Goal: Transaction & Acquisition: Purchase product/service

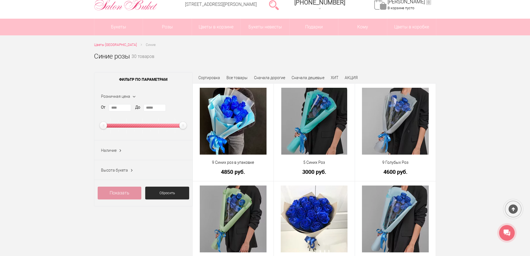
scroll to position [56, 0]
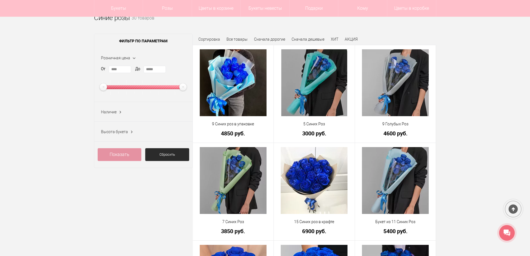
click at [120, 113] on ins at bounding box center [120, 111] width 6 height 7
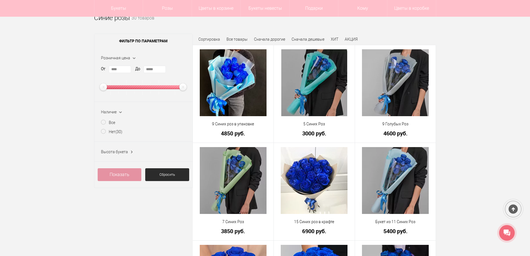
click at [121, 114] on ins at bounding box center [120, 112] width 7 height 6
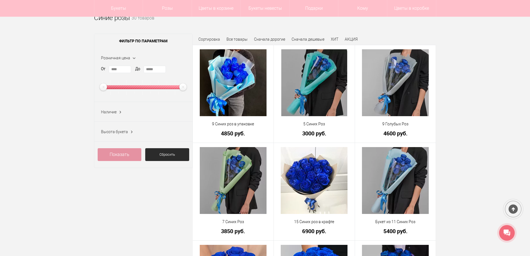
click at [118, 112] on ins at bounding box center [120, 111] width 6 height 7
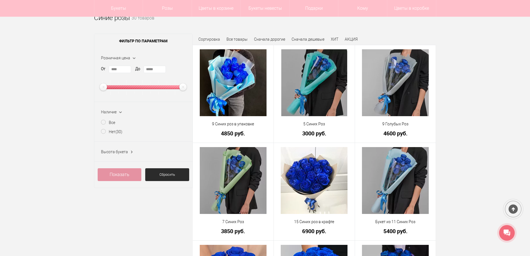
click at [120, 112] on ins at bounding box center [120, 112] width 7 height 6
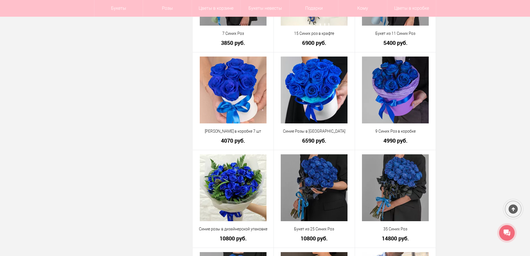
scroll to position [278, 0]
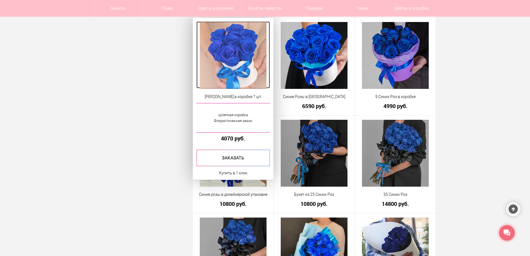
click at [245, 70] on img at bounding box center [233, 55] width 67 height 67
